Goal: Task Accomplishment & Management: Complete application form

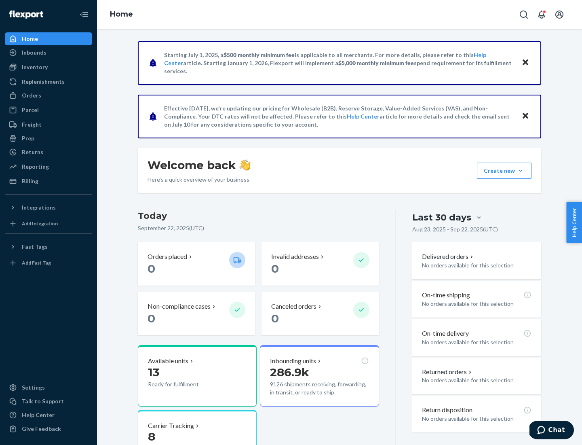
click at [521, 171] on button "Create new Create new inbound Create new order Create new product" at bounding box center [504, 171] width 55 height 16
click at [49, 53] on div "Inbounds" at bounding box center [49, 52] width 86 height 11
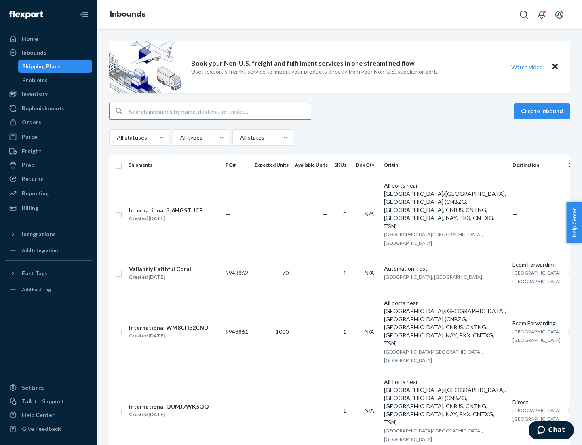
click at [543, 111] on button "Create inbound" at bounding box center [542, 111] width 56 height 16
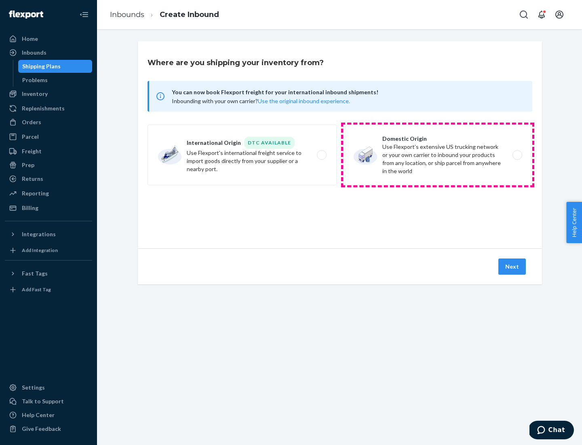
click at [438, 155] on label "Domestic Origin Use Flexport’s extensive US trucking network or your own carrie…" at bounding box center [437, 155] width 189 height 61
click at [517, 155] on input "Domestic Origin Use Flexport’s extensive US trucking network or your own carrie…" at bounding box center [519, 154] width 5 height 5
radio input "true"
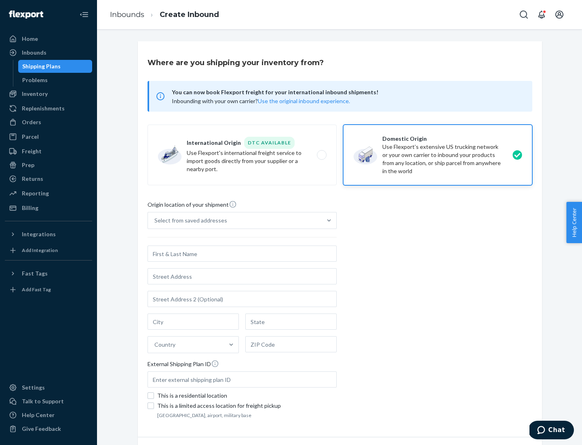
click at [189, 220] on div "Select from saved addresses" at bounding box center [190, 220] width 73 height 8
click at [155, 220] on input "Select from saved addresses" at bounding box center [154, 220] width 1 height 8
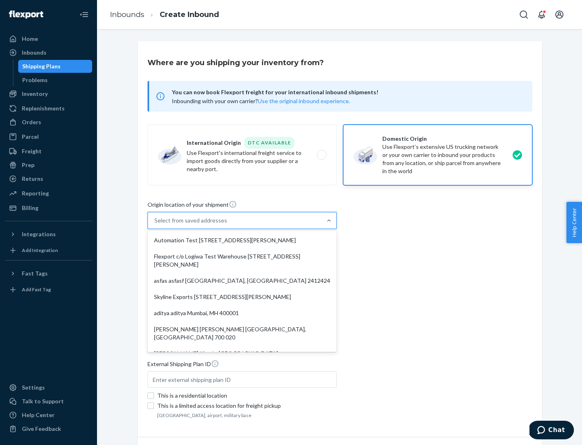
scroll to position [3, 0]
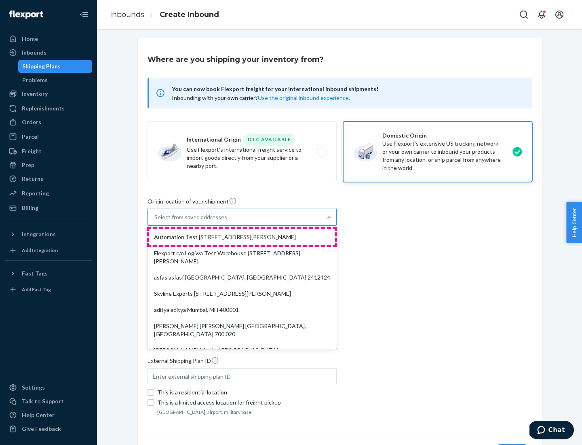
click at [242, 237] on div "Automation Test [STREET_ADDRESS][PERSON_NAME]" at bounding box center [242, 237] width 186 height 16
click at [155, 221] on input "option Automation Test [STREET_ADDRESS][PERSON_NAME]. 9 results available. Use …" at bounding box center [154, 217] width 1 height 8
type input "Automation Test"
type input "9th Floor"
type input "[GEOGRAPHIC_DATA]"
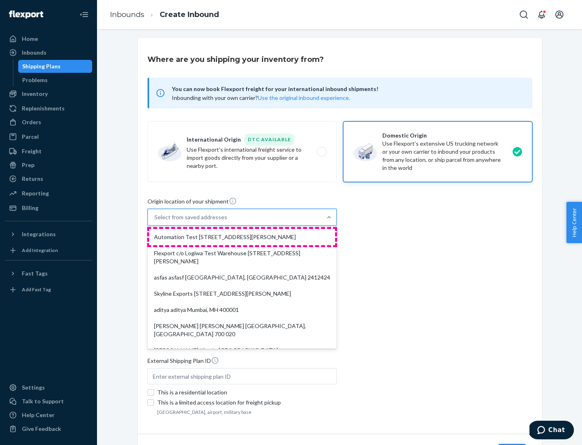
type input "CA"
type input "94104"
type input "[STREET_ADDRESS][PERSON_NAME]"
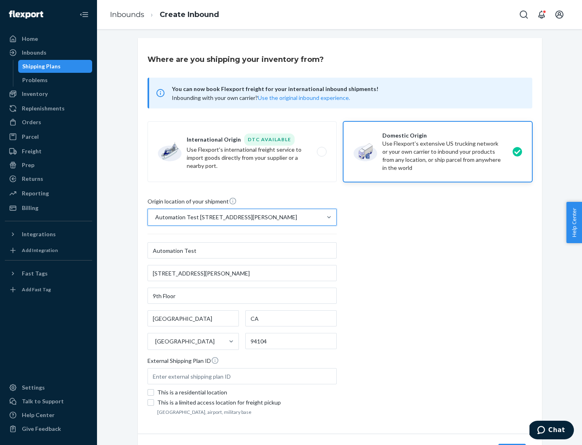
scroll to position [47, 0]
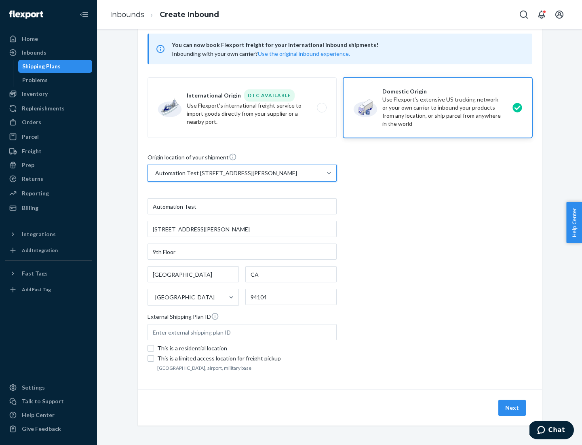
click at [513, 408] on button "Next" at bounding box center [512, 408] width 27 height 16
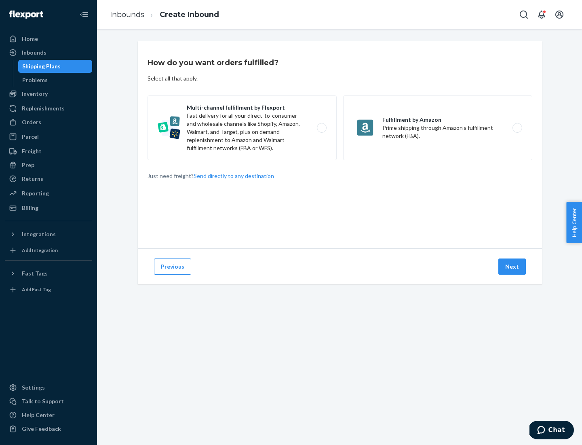
click at [242, 128] on label "Multi-channel fulfillment by Flexport Fast delivery for all your direct-to-cons…" at bounding box center [242, 127] width 189 height 65
click at [321, 128] on input "Multi-channel fulfillment by Flexport Fast delivery for all your direct-to-cons…" at bounding box center [323, 127] width 5 height 5
radio input "true"
click at [513, 266] on button "Next" at bounding box center [512, 266] width 27 height 16
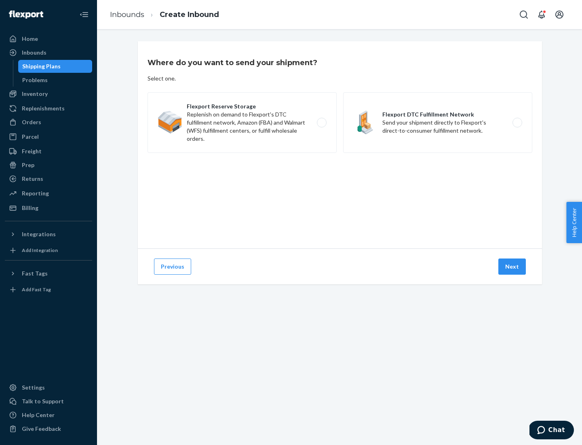
click at [438, 123] on label "Flexport DTC Fulfillment Network Send your shipment directly to Flexport's dire…" at bounding box center [437, 122] width 189 height 61
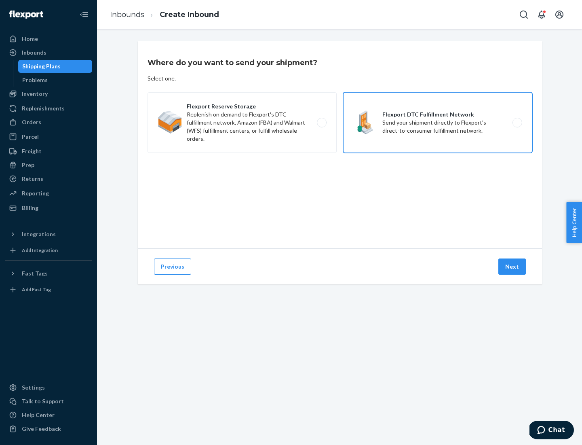
click at [517, 123] on input "Flexport DTC Fulfillment Network Send your shipment directly to Flexport's dire…" at bounding box center [519, 122] width 5 height 5
radio input "true"
click at [513, 266] on button "Next" at bounding box center [512, 266] width 27 height 16
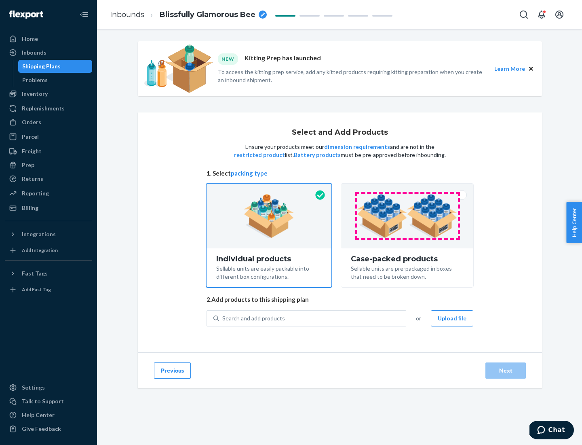
click at [408, 216] on img at bounding box center [407, 216] width 101 height 44
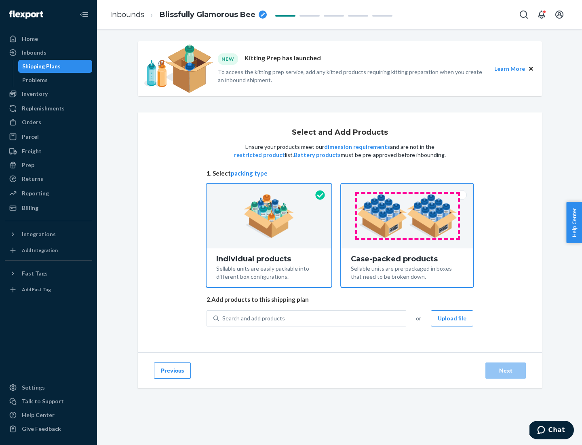
click at [408, 189] on input "Case-packed products Sellable units are pre-packaged in boxes that need to be b…" at bounding box center [407, 186] width 5 height 5
radio input "true"
radio input "false"
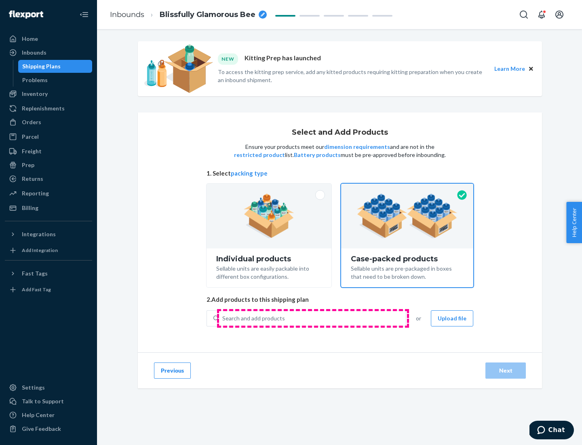
click at [313, 318] on div "Search and add products" at bounding box center [312, 318] width 187 height 15
click at [223, 318] on input "Search and add products" at bounding box center [222, 318] width 1 height 8
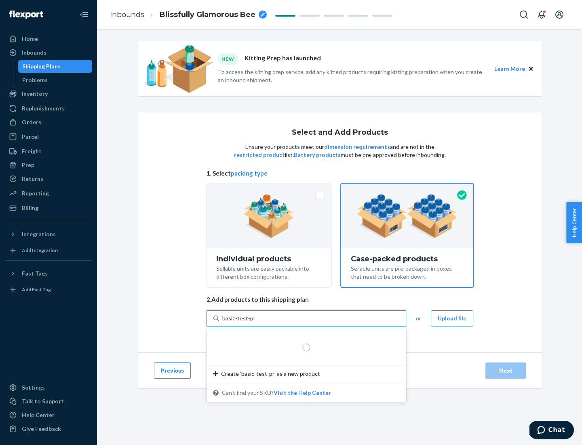
type input "basic-test-product-1"
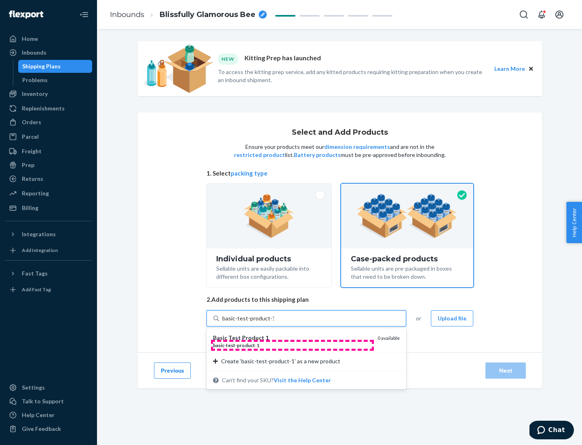
click at [292, 345] on div "basic - test - product - 1" at bounding box center [292, 345] width 158 height 7
click at [274, 322] on input "basic-test-product-1" at bounding box center [248, 318] width 52 height 8
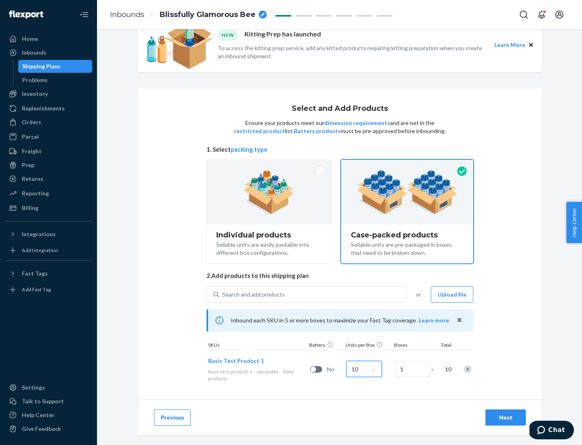
scroll to position [29, 0]
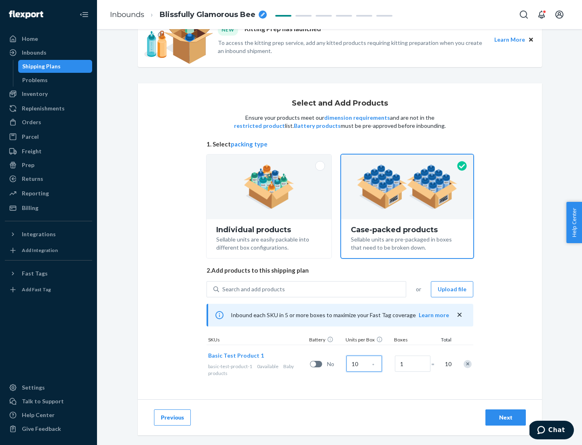
type input "10"
type input "7"
click at [506, 417] on div "Next" at bounding box center [506, 417] width 27 height 8
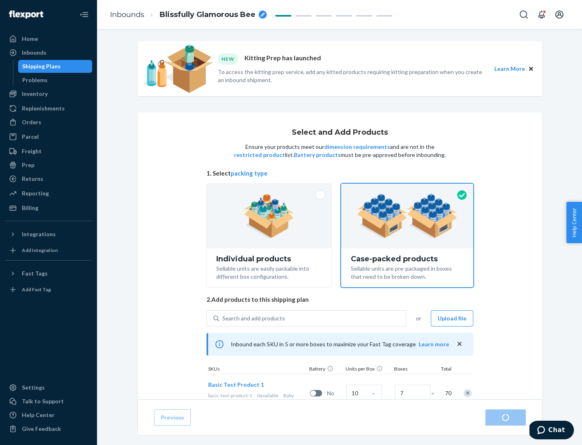
radio input "true"
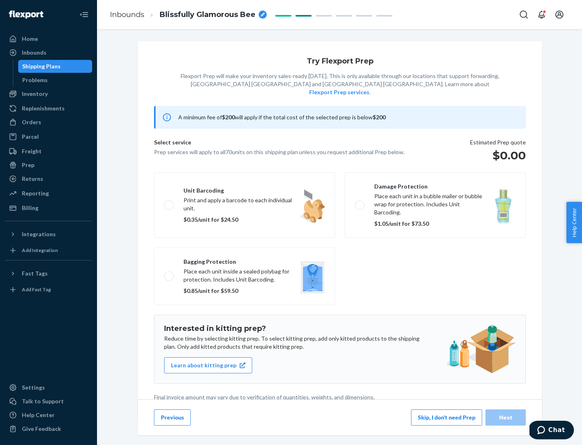
scroll to position [2, 0]
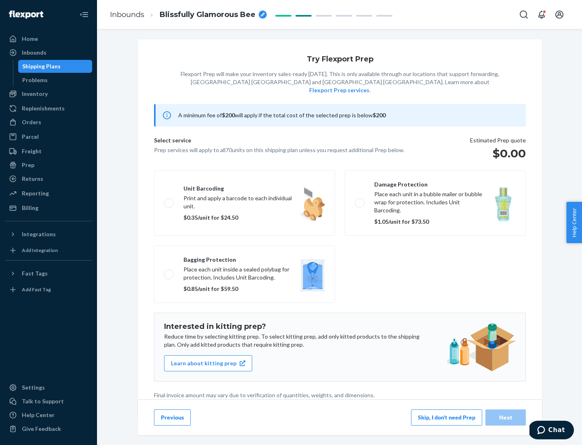
click at [245, 258] on label "Bagging protection Place each unit inside a sealed polybag for protection. Incl…" at bounding box center [244, 273] width 181 height 57
click at [169, 271] on input "Bagging protection Place each unit inside a sealed polybag for protection. Incl…" at bounding box center [166, 273] width 5 height 5
checkbox input "true"
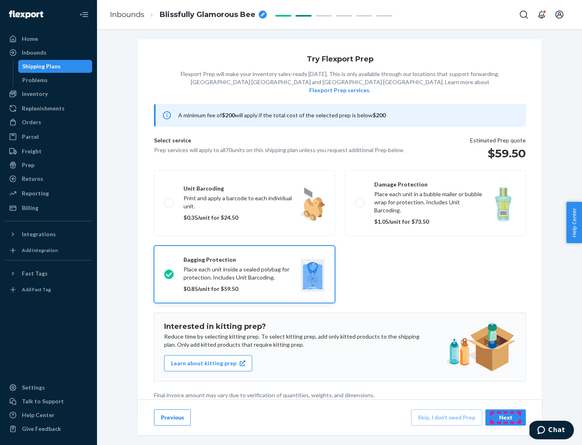
click at [506, 417] on div "Next" at bounding box center [506, 417] width 27 height 8
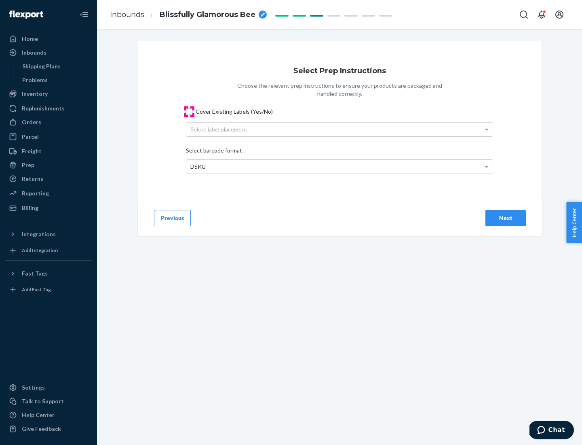
click at [189, 111] on input "Cover Existing Labels (Yes/No)" at bounding box center [189, 111] width 6 height 6
checkbox input "true"
click at [340, 129] on div "Select label placement" at bounding box center [339, 130] width 307 height 14
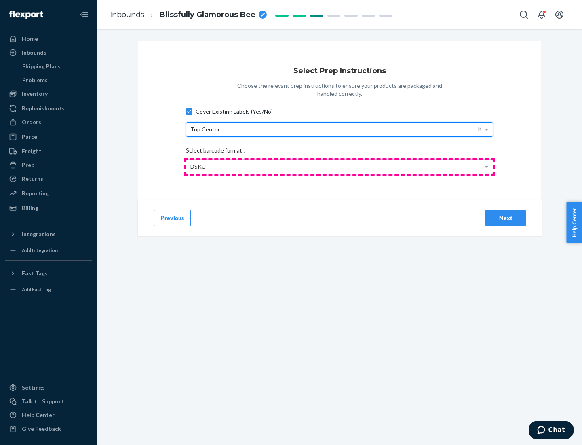
click at [340, 166] on div "DSKU" at bounding box center [339, 167] width 307 height 14
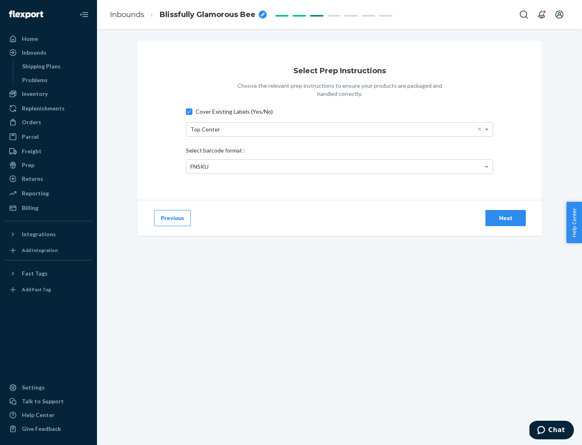
click at [506, 218] on div "Next" at bounding box center [506, 218] width 27 height 8
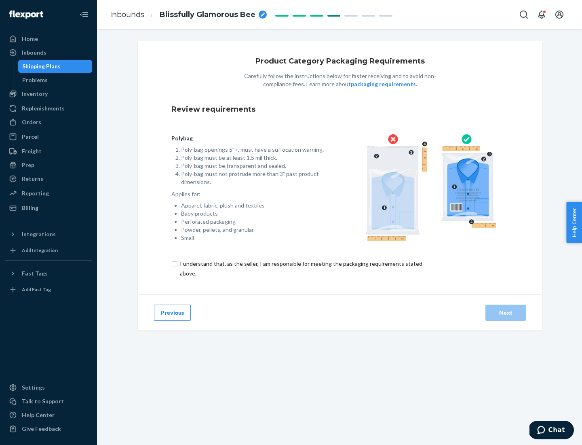
click at [300, 268] on input "checkbox" at bounding box center [305, 268] width 269 height 19
checkbox input "true"
click at [506, 312] on div "Next" at bounding box center [506, 313] width 27 height 8
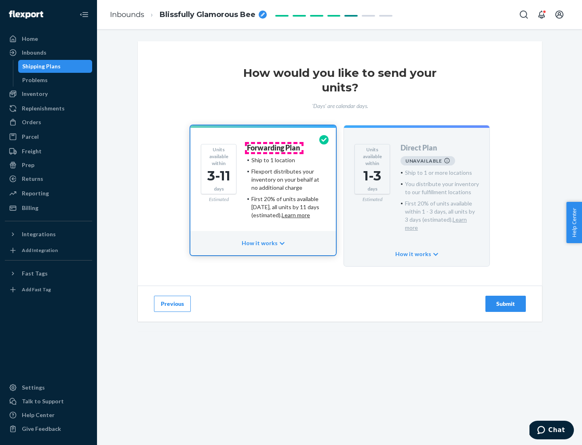
click at [274, 148] on h4 "Forwarding Plan" at bounding box center [273, 148] width 53 height 8
click at [506, 300] on div "Submit" at bounding box center [506, 304] width 27 height 8
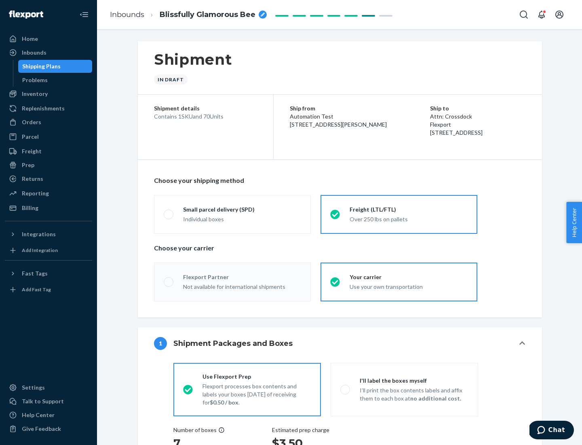
radio input "true"
radio input "false"
radio input "true"
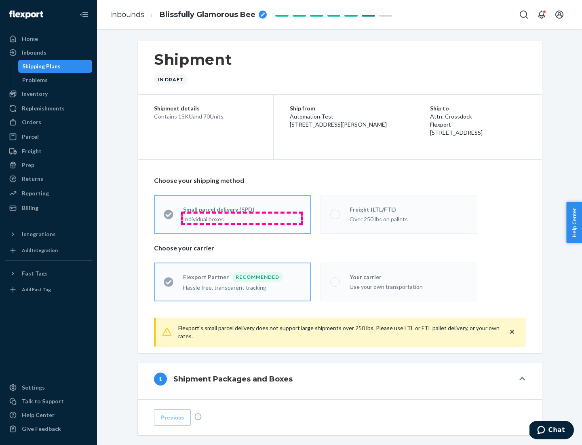
click at [242, 218] on div "Individual boxes" at bounding box center [242, 219] width 118 height 8
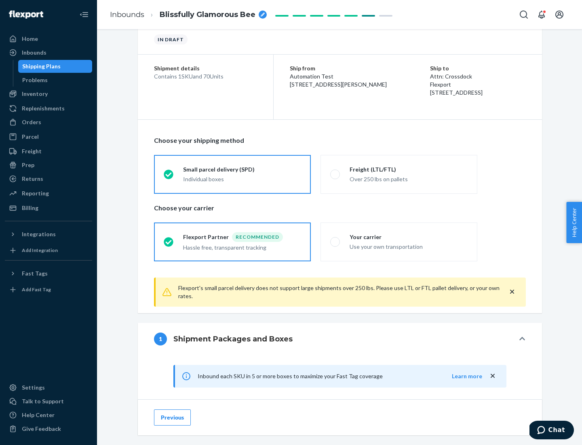
click at [409, 237] on div "Your carrier" at bounding box center [409, 237] width 118 height 8
click at [336, 239] on input "Your carrier Use your own transportation" at bounding box center [332, 241] width 5 height 5
radio input "true"
radio input "false"
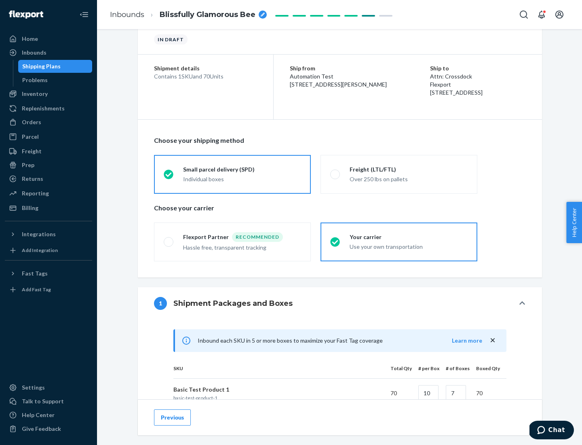
scroll to position [196, 0]
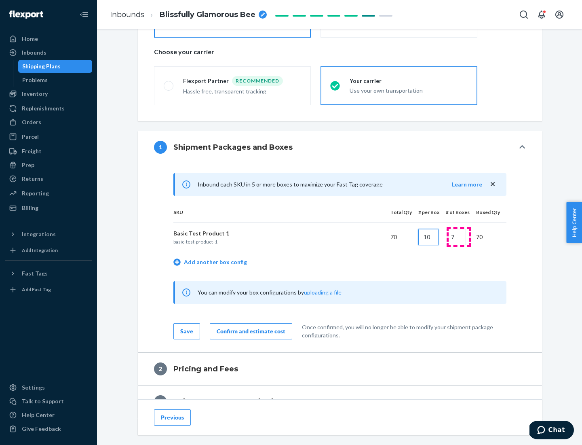
type input "10"
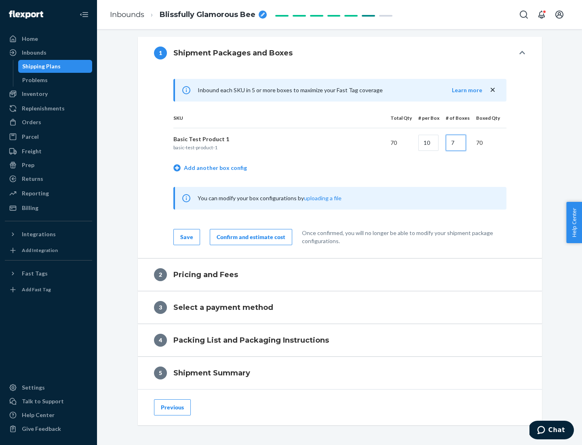
type input "7"
click at [249, 237] on div "Confirm and estimate cost" at bounding box center [251, 237] width 69 height 8
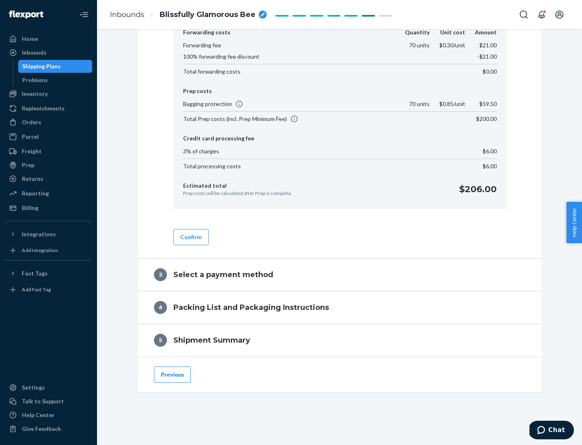
click at [190, 237] on button "Confirm" at bounding box center [190, 237] width 35 height 16
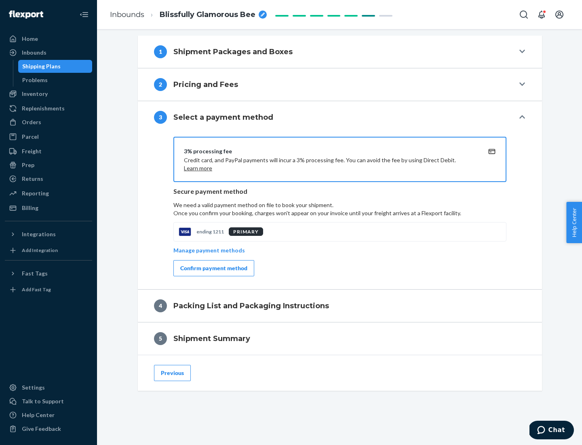
scroll to position [292, 0]
click at [213, 268] on div "Confirm payment method" at bounding box center [213, 268] width 67 height 8
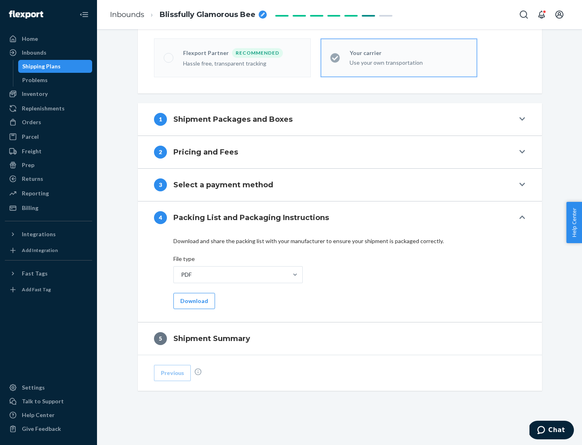
scroll to position [224, 0]
click at [193, 300] on button "Download" at bounding box center [194, 301] width 42 height 16
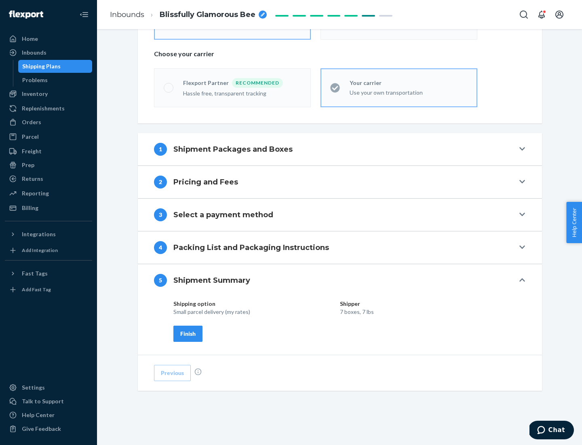
scroll to position [194, 0]
